Goal: Task Accomplishment & Management: Complete application form

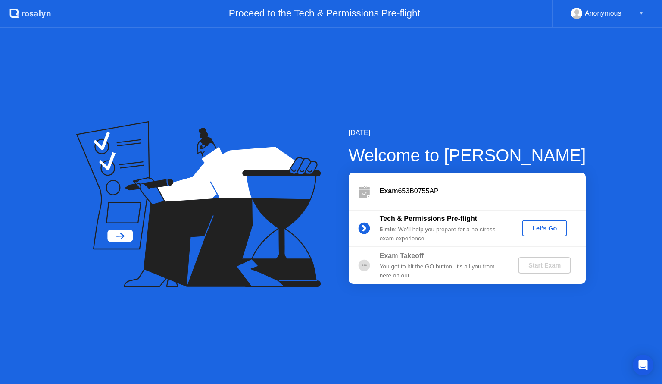
click at [552, 228] on div "Let's Go" at bounding box center [545, 228] width 38 height 7
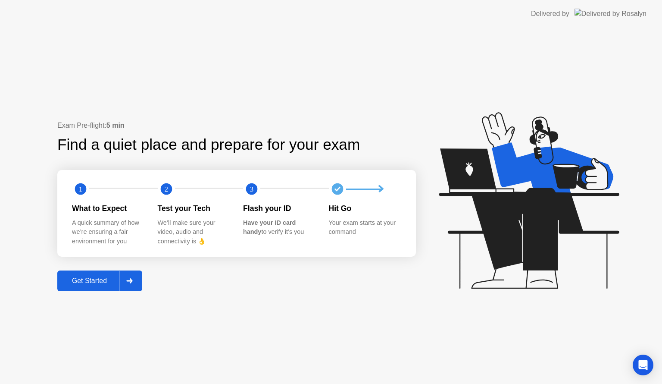
click at [79, 279] on div "Get Started" at bounding box center [89, 281] width 59 height 8
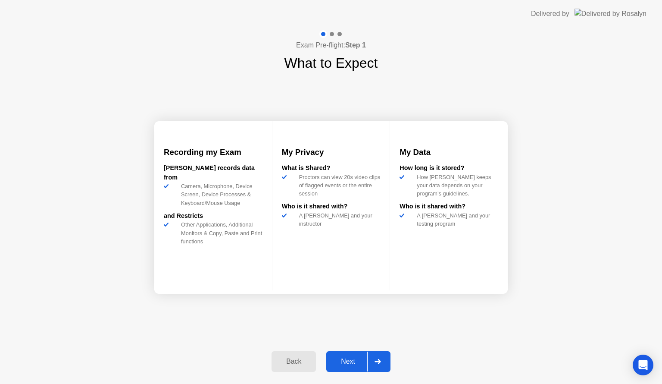
click at [350, 362] on div "Next" at bounding box center [348, 362] width 38 height 8
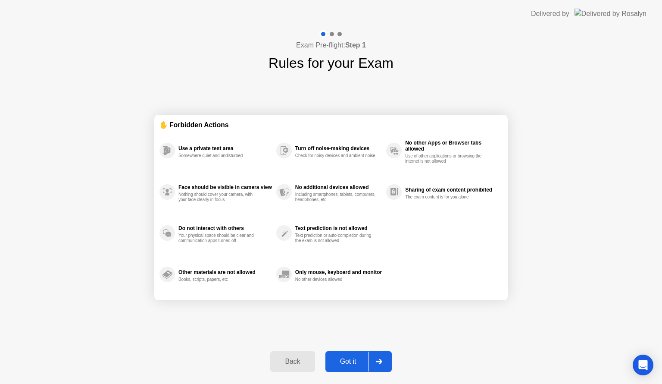
click at [354, 362] on div "Got it" at bounding box center [348, 362] width 41 height 8
select select "**********"
select select "*******"
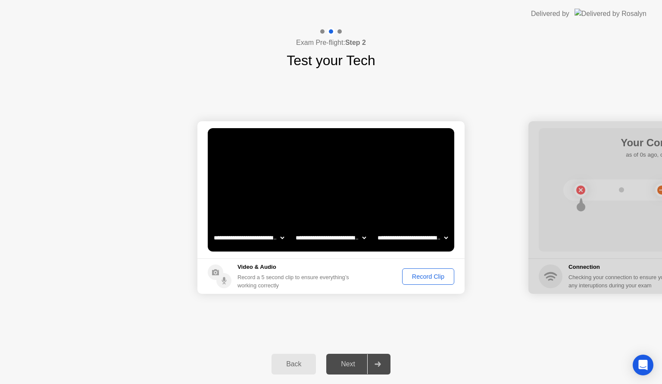
click at [352, 366] on div "Next" at bounding box center [348, 364] width 38 height 8
drag, startPoint x: 568, startPoint y: 125, endPoint x: 502, endPoint y: 142, distance: 67.7
click at [424, 279] on div "Record Clip" at bounding box center [428, 276] width 46 height 7
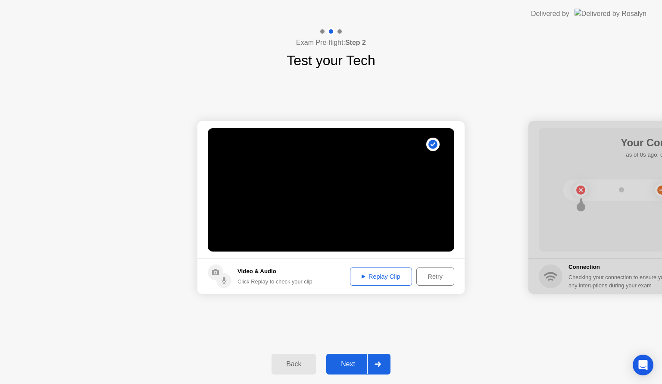
click at [356, 364] on div "Next" at bounding box center [348, 364] width 38 height 8
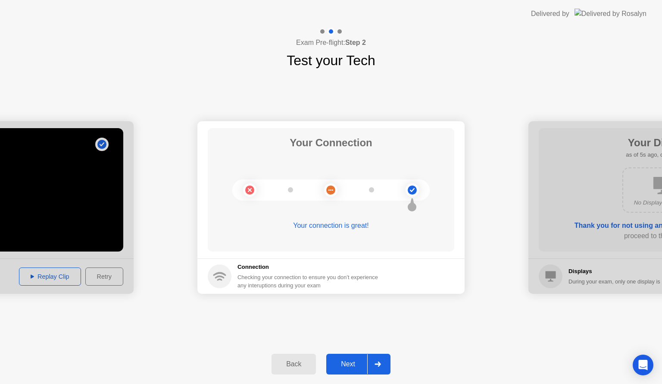
click at [352, 363] on div "Next" at bounding box center [348, 364] width 38 height 8
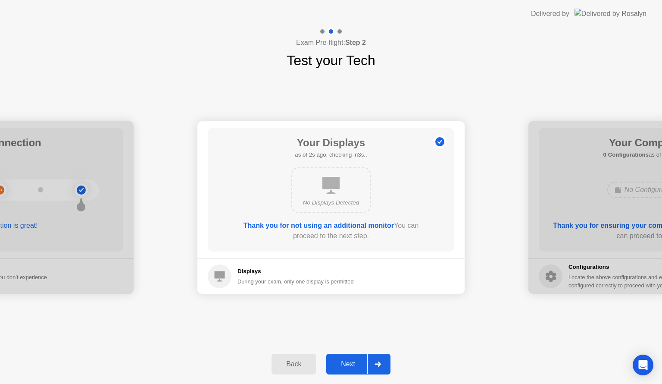
click at [352, 363] on div "Next" at bounding box center [348, 364] width 38 height 8
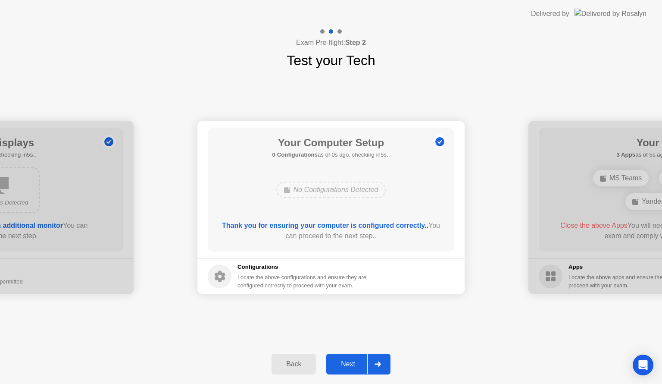
click at [352, 363] on div "Next" at bounding box center [348, 364] width 38 height 8
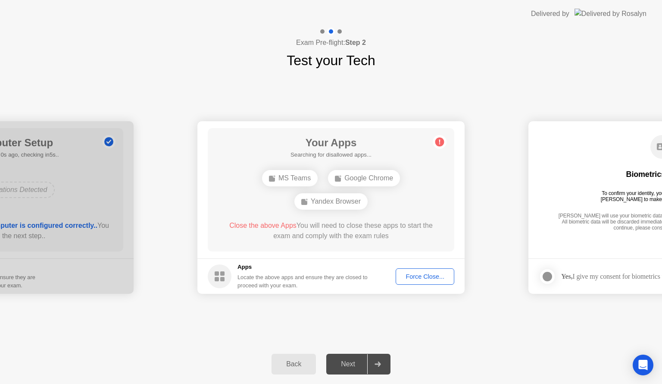
click at [352, 363] on div "Next" at bounding box center [348, 364] width 38 height 8
click at [318, 235] on div "Close the above Apps You will need to close these apps to start the exam and co…" at bounding box center [331, 230] width 222 height 21
click at [355, 189] on div "Yandex Browser" at bounding box center [364, 190] width 73 height 16
click at [421, 274] on div "Force Close..." at bounding box center [425, 276] width 53 height 7
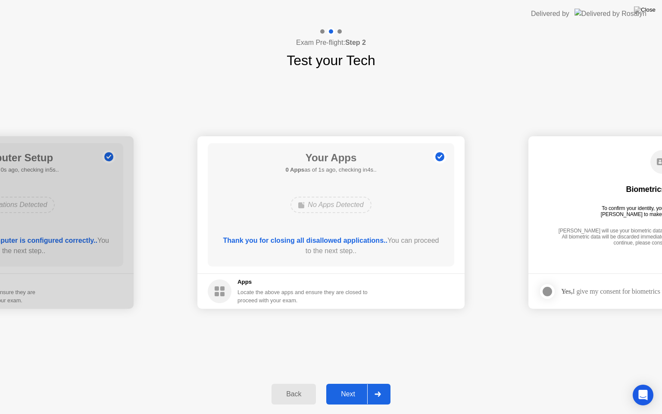
click at [343, 383] on button "Next" at bounding box center [358, 394] width 64 height 21
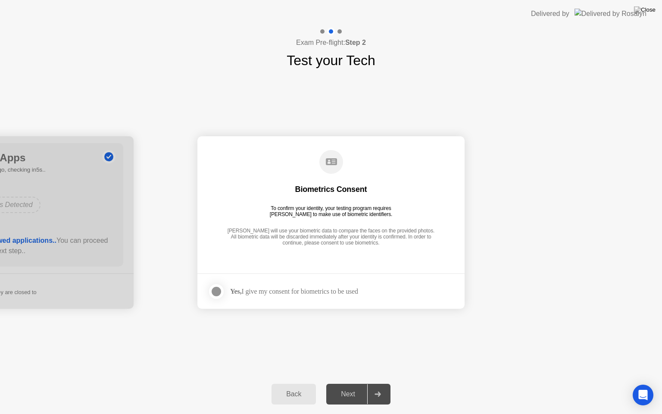
click at [217, 289] on div at bounding box center [216, 291] width 10 height 10
click at [342, 383] on div "Next" at bounding box center [348, 394] width 38 height 8
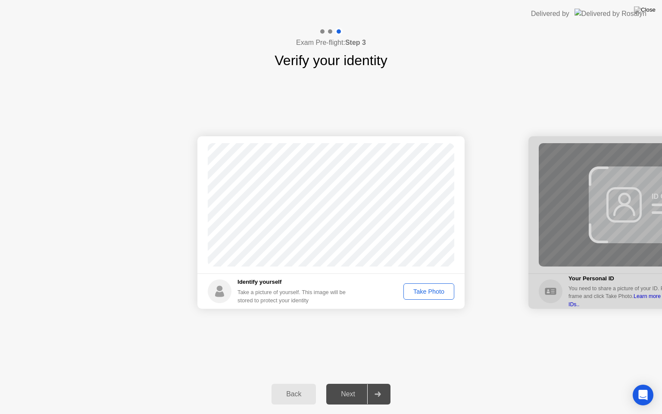
click at [424, 292] on div "Take Photo" at bounding box center [429, 291] width 45 height 7
click at [424, 292] on div "Retake" at bounding box center [435, 291] width 34 height 7
click at [424, 292] on div "Take Photo" at bounding box center [429, 291] width 45 height 7
click at [348, 383] on div "Next" at bounding box center [348, 394] width 38 height 8
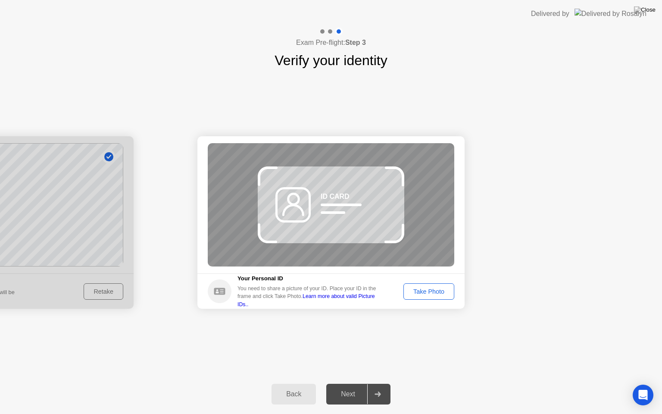
click at [216, 293] on circle at bounding box center [220, 291] width 24 height 24
click at [426, 288] on div "Take Photo" at bounding box center [429, 291] width 45 height 7
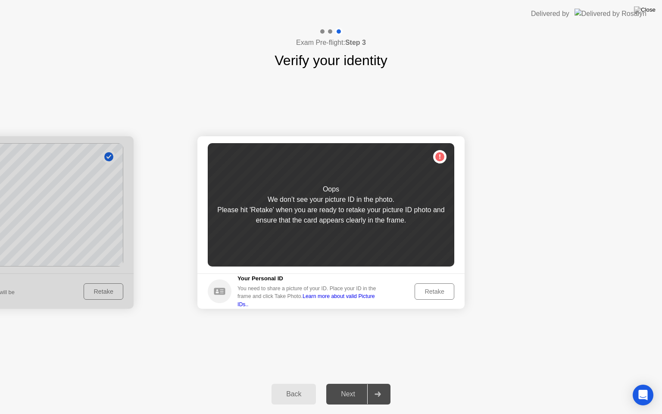
click at [436, 290] on div "Retake" at bounding box center [435, 291] width 34 height 7
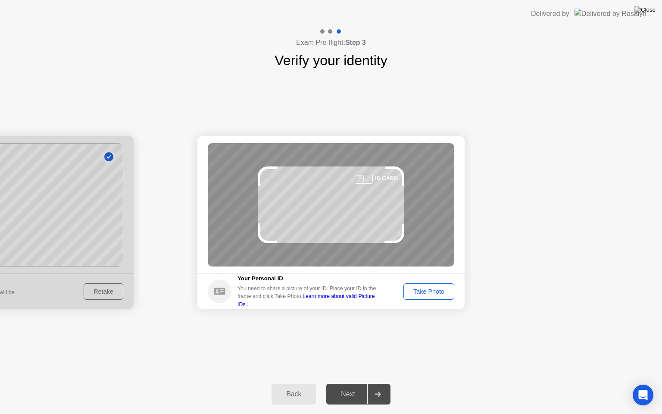
click at [445, 293] on div "Take Photo" at bounding box center [429, 291] width 45 height 7
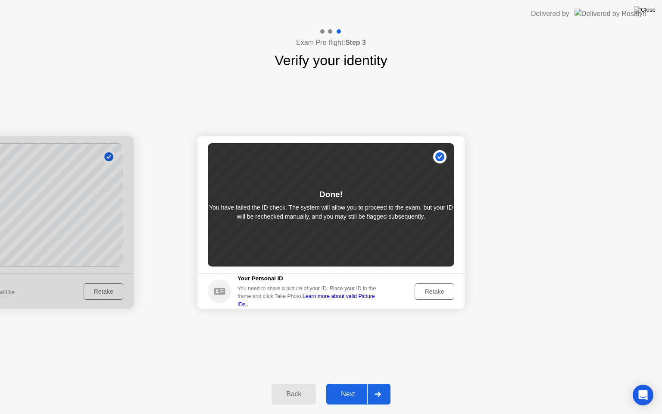
click at [216, 293] on icon at bounding box center [219, 291] width 11 height 7
click at [349, 300] on link "Learn more about valid Picture IDs.." at bounding box center [307, 300] width 138 height 14
click at [430, 290] on div "Retake" at bounding box center [435, 291] width 34 height 7
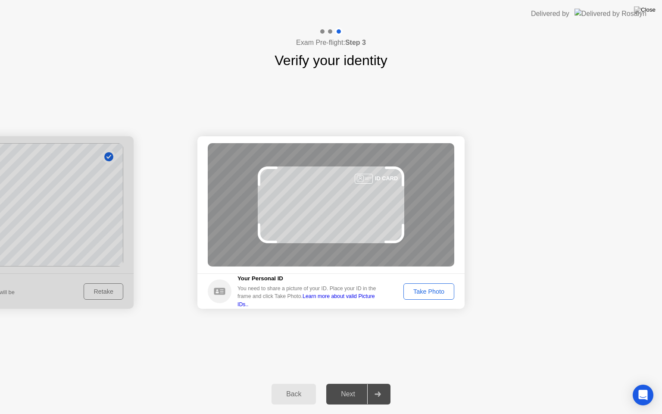
click at [431, 293] on div "Take Photo" at bounding box center [429, 291] width 45 height 7
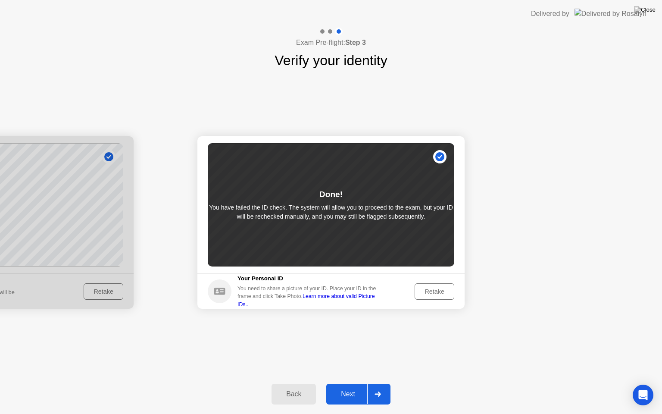
click at [212, 286] on circle at bounding box center [220, 291] width 24 height 24
click at [425, 298] on button "Retake" at bounding box center [435, 291] width 40 height 16
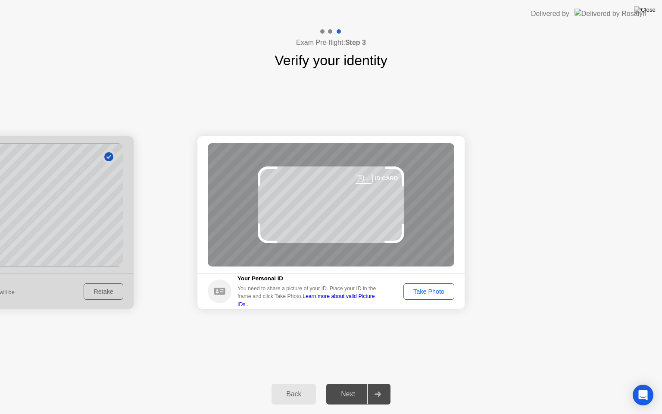
click at [358, 175] on div at bounding box center [364, 179] width 18 height 10
click at [214, 285] on circle at bounding box center [220, 291] width 24 height 24
click at [336, 298] on link "Learn more about valid Picture IDs.." at bounding box center [307, 300] width 138 height 14
click at [424, 290] on div "Take Photo" at bounding box center [429, 291] width 45 height 7
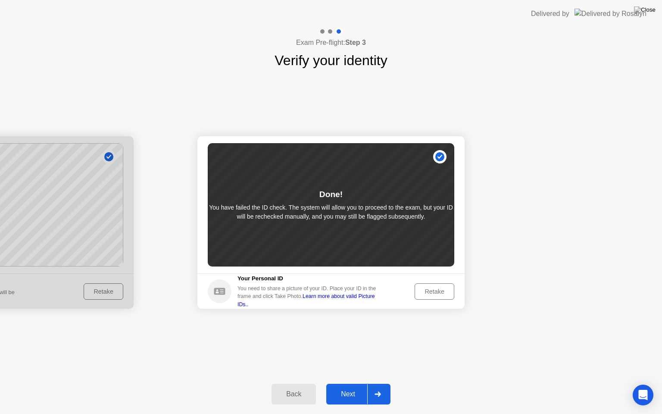
click at [420, 290] on div "Retake" at bounding box center [435, 291] width 34 height 7
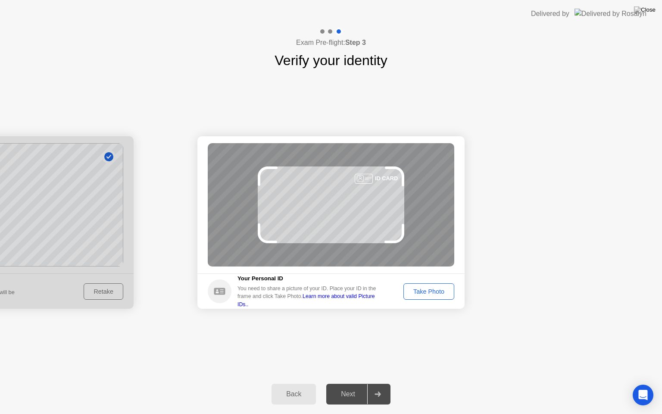
click at [436, 292] on div "Take Photo" at bounding box center [429, 291] width 45 height 7
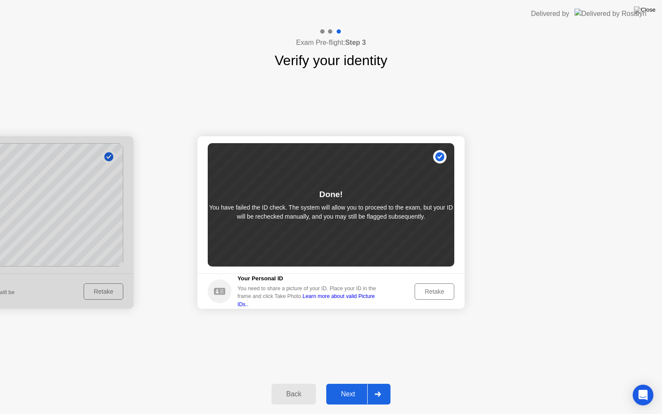
click at [340, 383] on div "Next" at bounding box center [348, 394] width 38 height 8
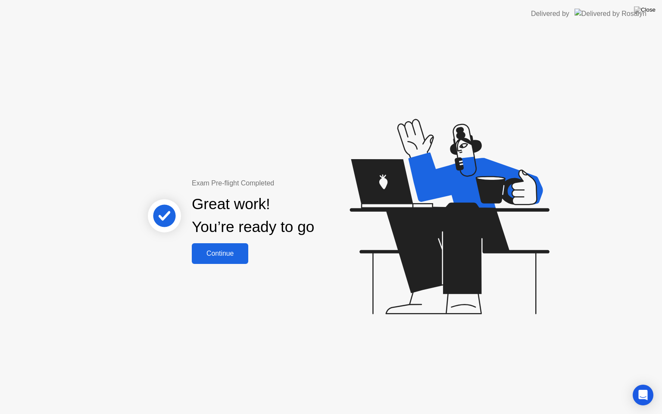
click at [228, 260] on button "Continue" at bounding box center [220, 253] width 56 height 21
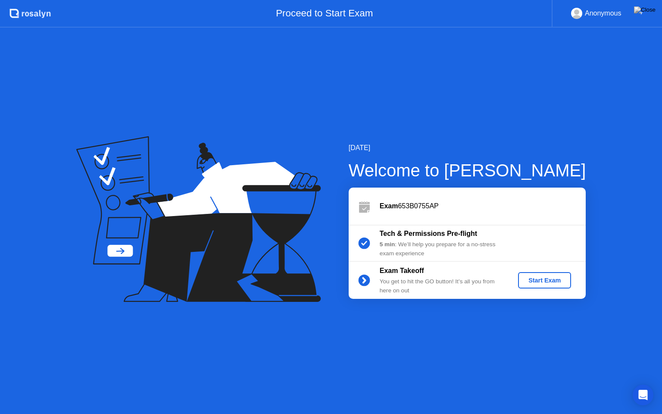
click at [561, 280] on div "Start Exam" at bounding box center [545, 280] width 46 height 7
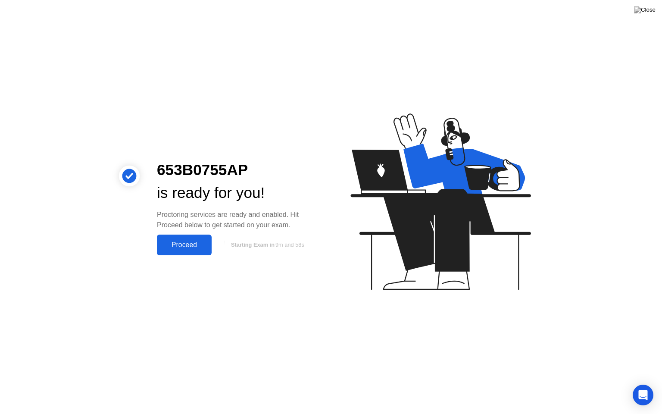
click at [168, 243] on div "Proceed" at bounding box center [185, 245] width 50 height 8
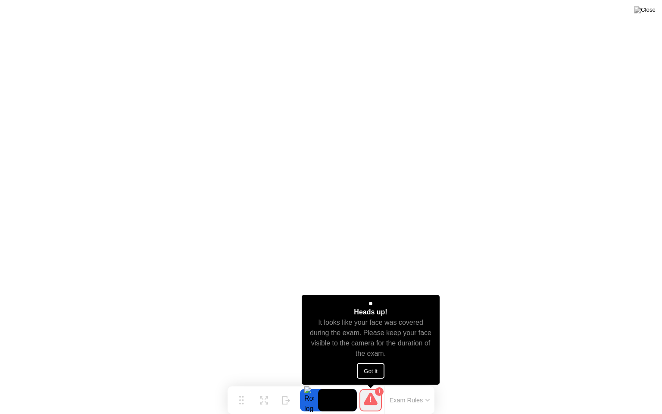
click at [372, 366] on button "Got it" at bounding box center [371, 371] width 28 height 16
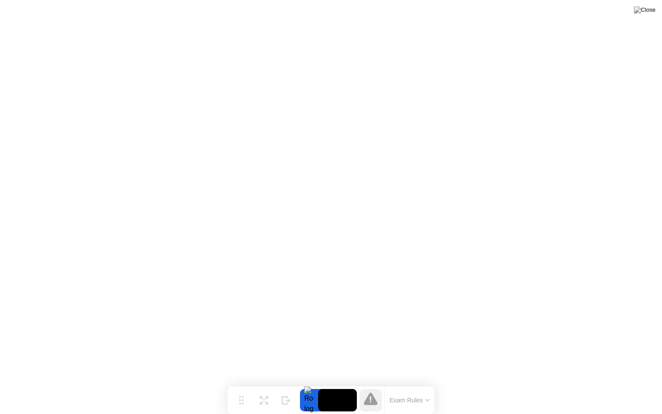
click at [417, 383] on button "Exam Rules" at bounding box center [410, 400] width 46 height 8
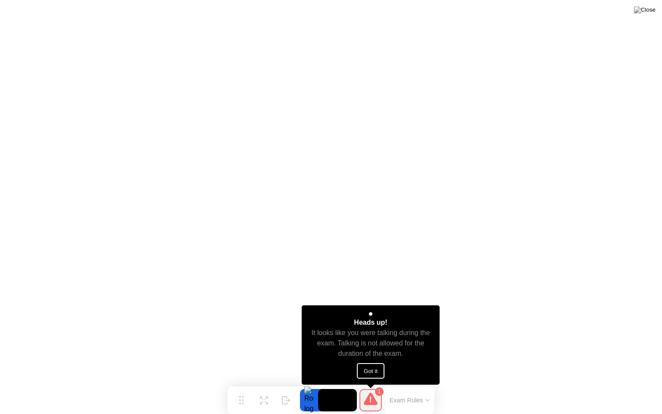
click at [376, 370] on button "Got it" at bounding box center [371, 371] width 28 height 16
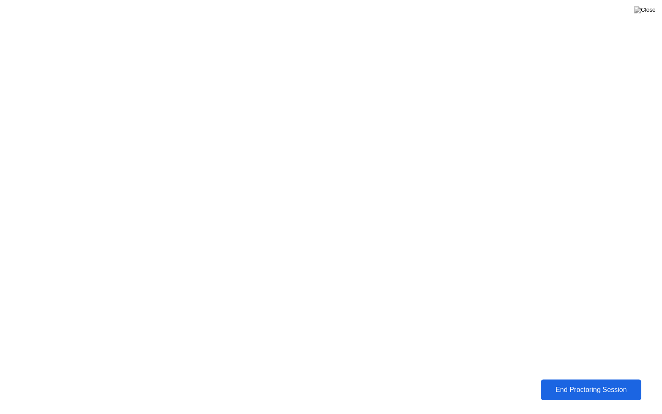
click at [580, 383] on button "End Proctoring Session" at bounding box center [591, 390] width 100 height 21
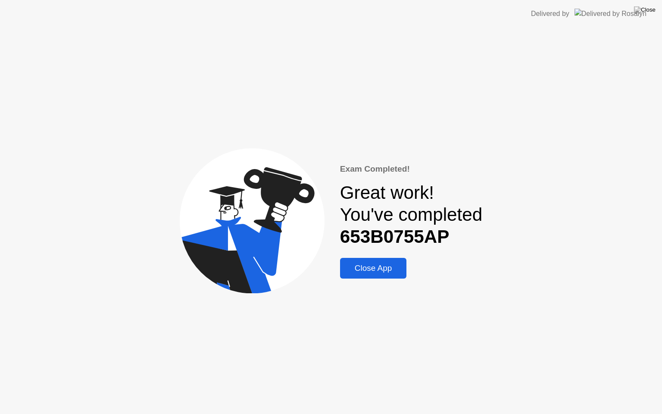
click at [387, 273] on div "Close App" at bounding box center [374, 268] width 62 height 9
